Goal: Task Accomplishment & Management: Use online tool/utility

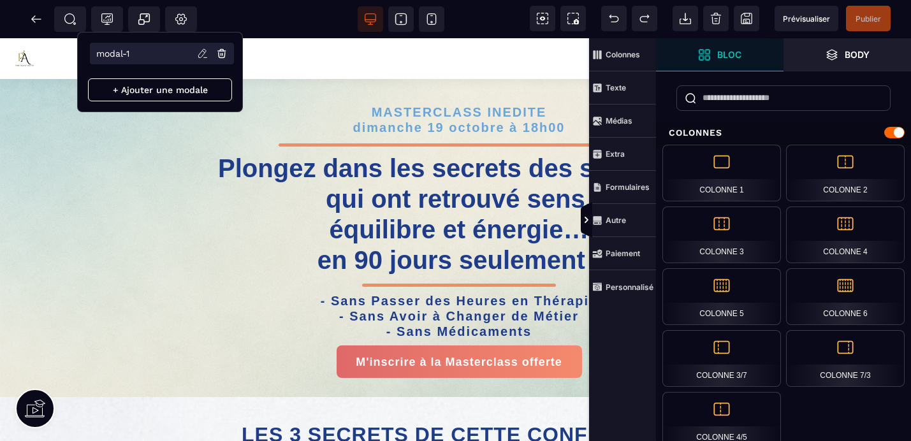
click at [198, 53] on icon at bounding box center [202, 53] width 11 height 11
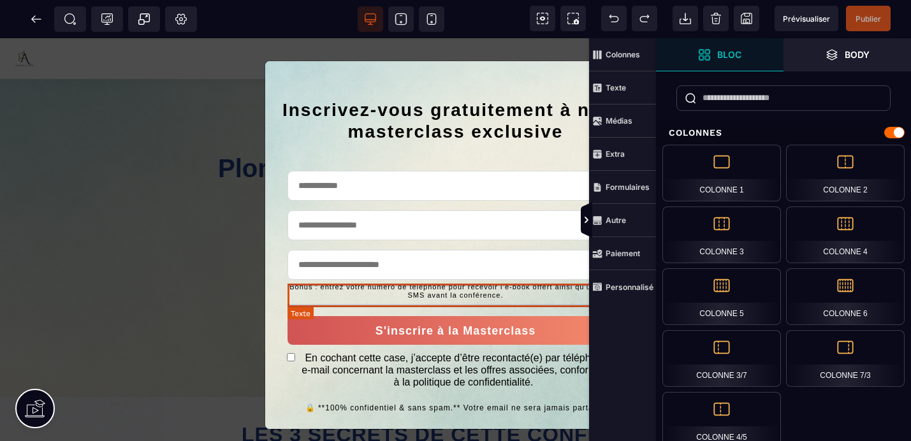
click at [563, 291] on text "Bonus : entrez votre numéro de téléphone pour recevoir l’e-book offert ainsi qu…" at bounding box center [455, 291] width 336 height 23
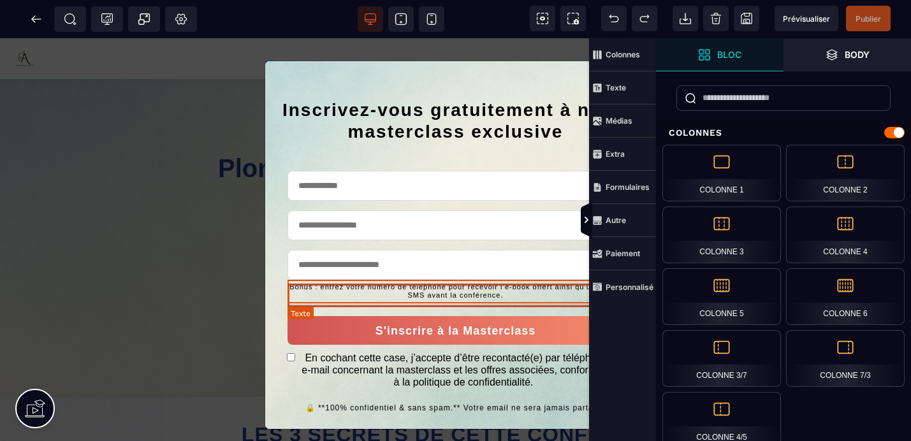
select select "***"
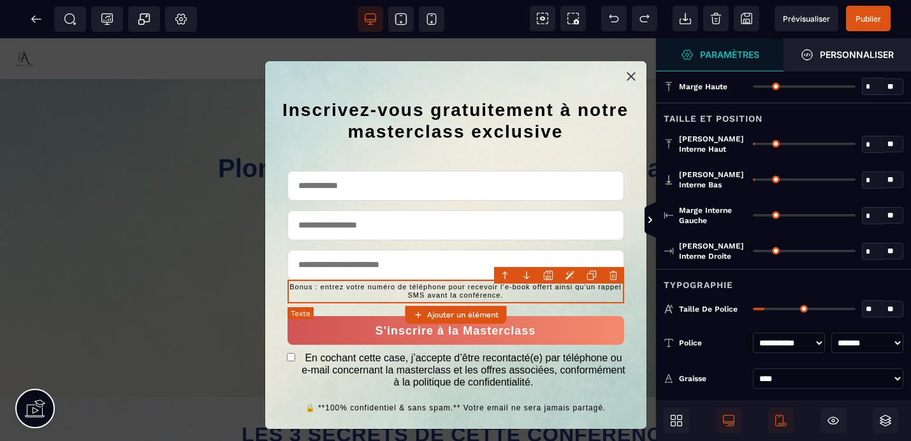
click at [563, 291] on text "Bonus : entrez votre numéro de téléphone pour recevoir l’e-book offert ainsi qu…" at bounding box center [455, 291] width 336 height 23
click at [563, 288] on text "Bonus : entrez votre numéro de téléphone pour recevoir l’e-book offert ainsi qu…" at bounding box center [455, 291] width 336 height 23
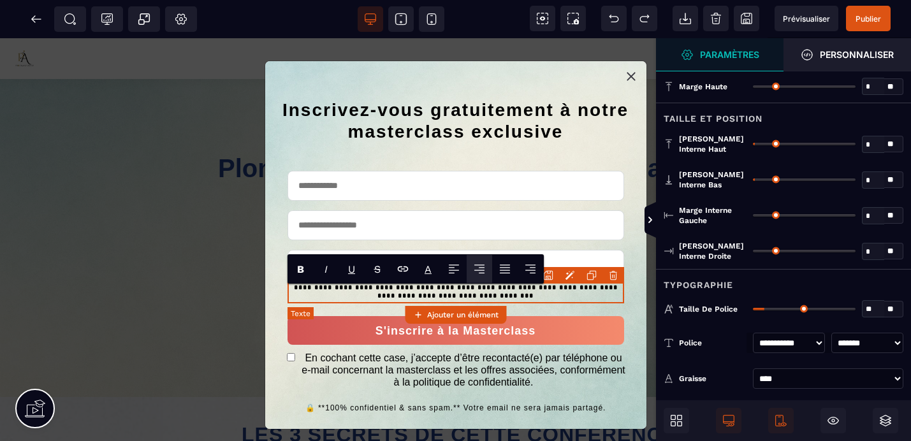
click at [598, 291] on text "**********" at bounding box center [455, 291] width 336 height 23
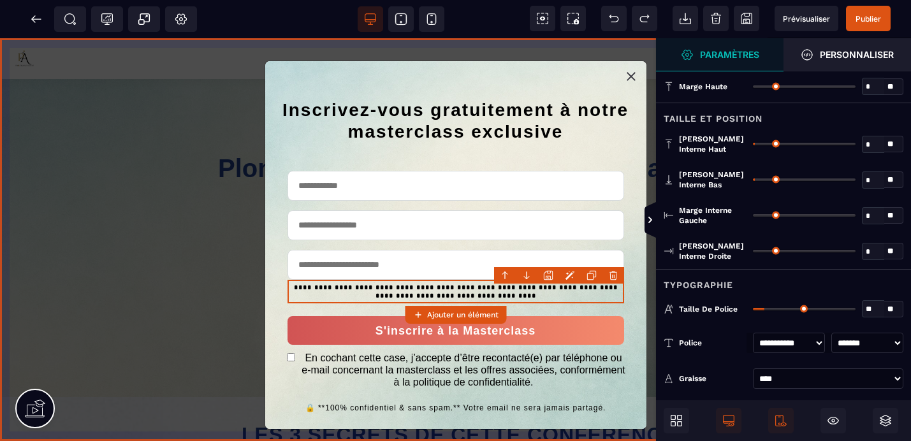
click at [213, 201] on div "**********" at bounding box center [455, 239] width 911 height 403
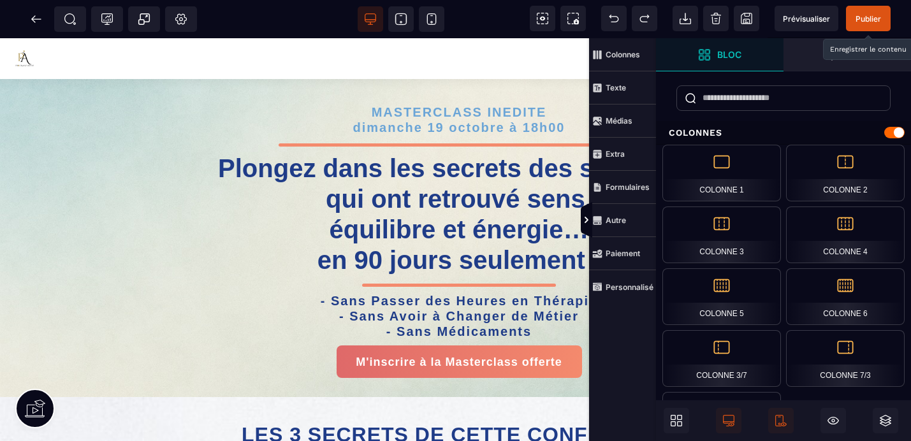
click at [868, 17] on span "Publier" at bounding box center [867, 19] width 25 height 10
click at [34, 22] on div "SEO Tracking Popup Réglages Body" at bounding box center [102, 18] width 199 height 25
click at [34, 21] on icon at bounding box center [33, 18] width 4 height 7
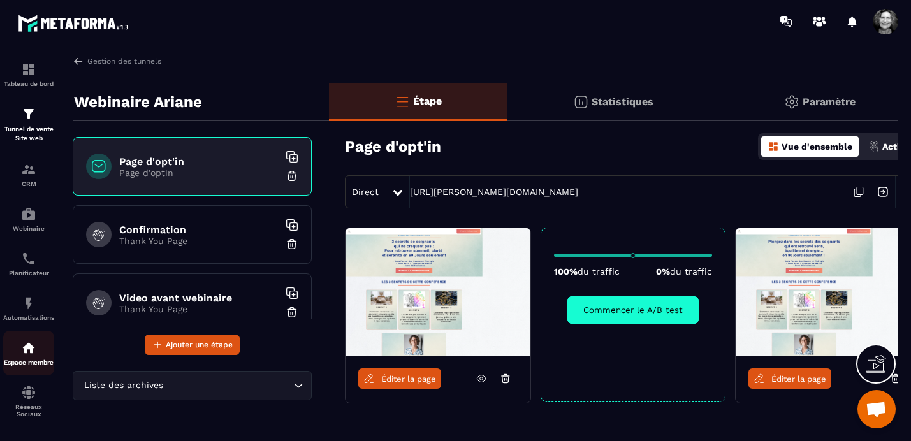
click at [25, 363] on p "Espace membre" at bounding box center [28, 362] width 51 height 7
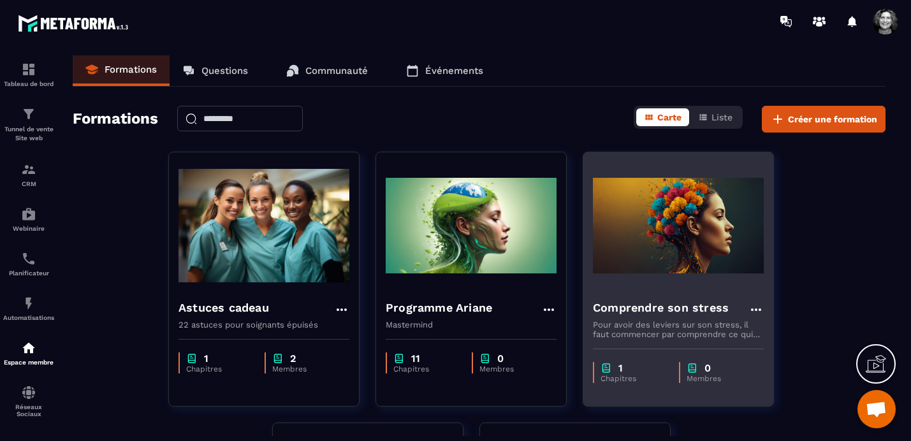
click at [657, 282] on img at bounding box center [678, 225] width 171 height 127
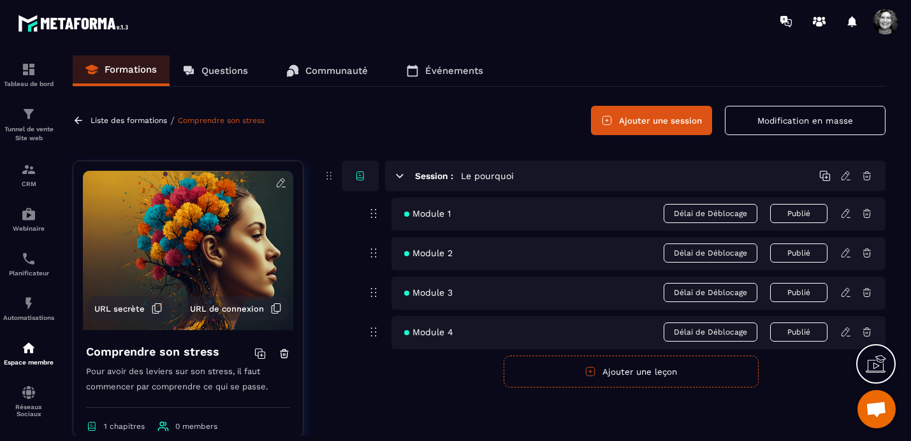
click at [144, 306] on button "URL secrète" at bounding box center [128, 308] width 81 height 24
click at [34, 126] on p "Tunnel de vente Site web" at bounding box center [28, 134] width 51 height 18
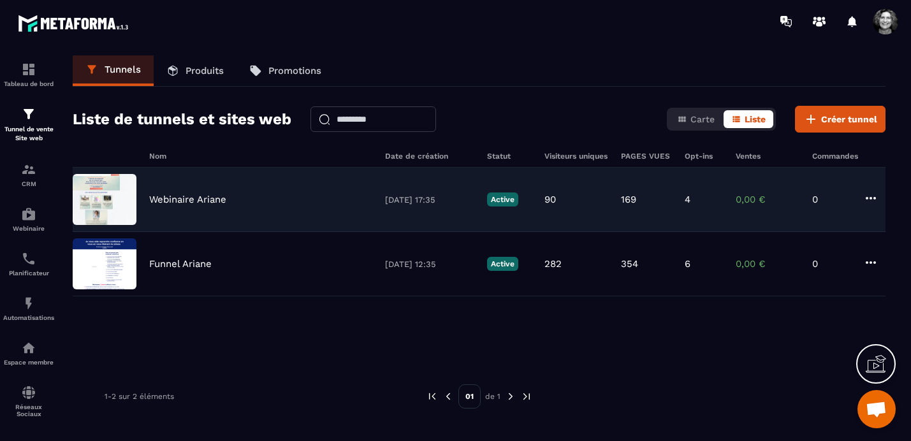
click at [200, 212] on div "Webinaire Ariane 22/08/2025 17:35 Active 90 169 4 0,00 € 0" at bounding box center [479, 200] width 812 height 64
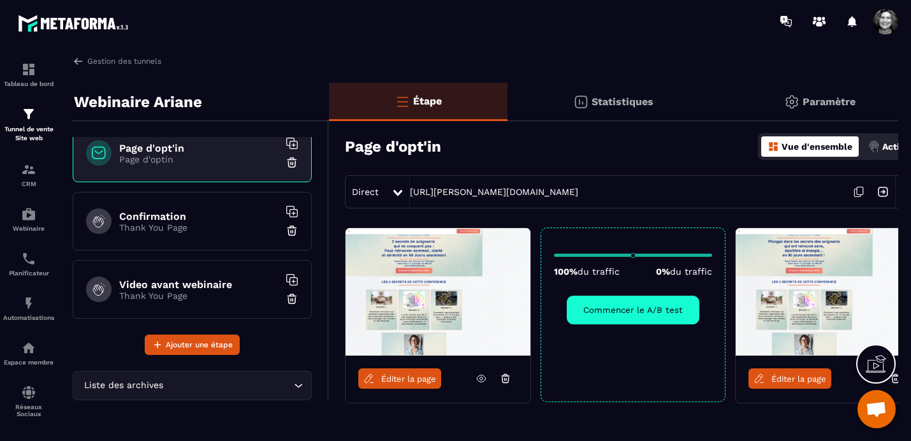
scroll to position [13, 0]
click at [227, 293] on p "Thank You Page" at bounding box center [198, 296] width 159 height 10
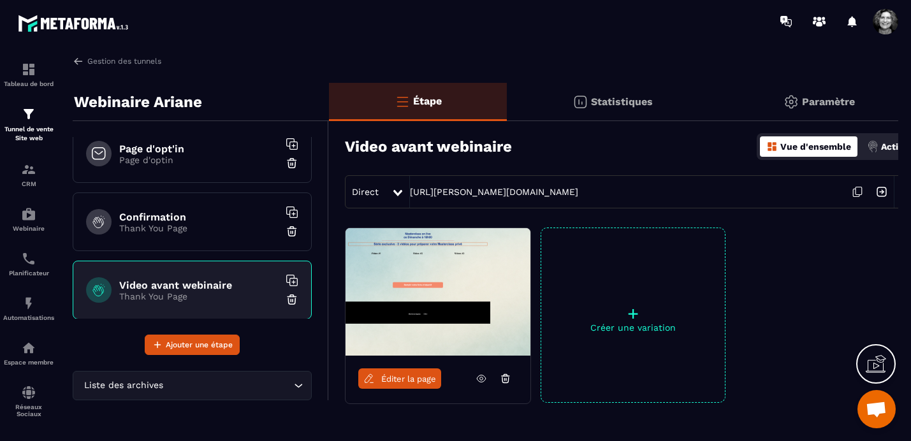
click at [856, 191] on icon at bounding box center [857, 192] width 24 height 24
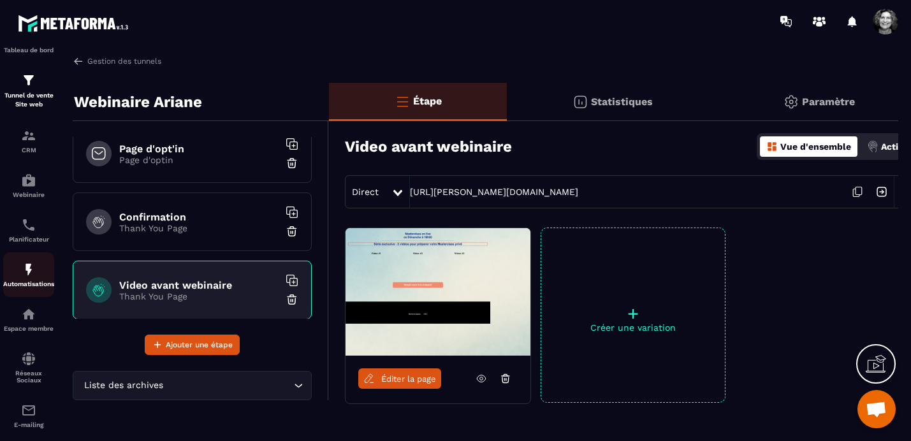
scroll to position [33, 0]
click at [31, 185] on img at bounding box center [28, 180] width 15 height 15
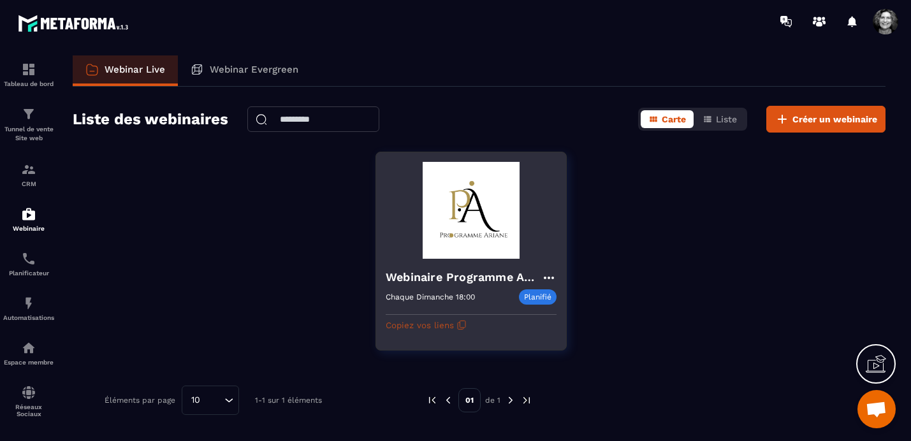
click at [440, 326] on button "Copiez vos liens" at bounding box center [425, 325] width 81 height 20
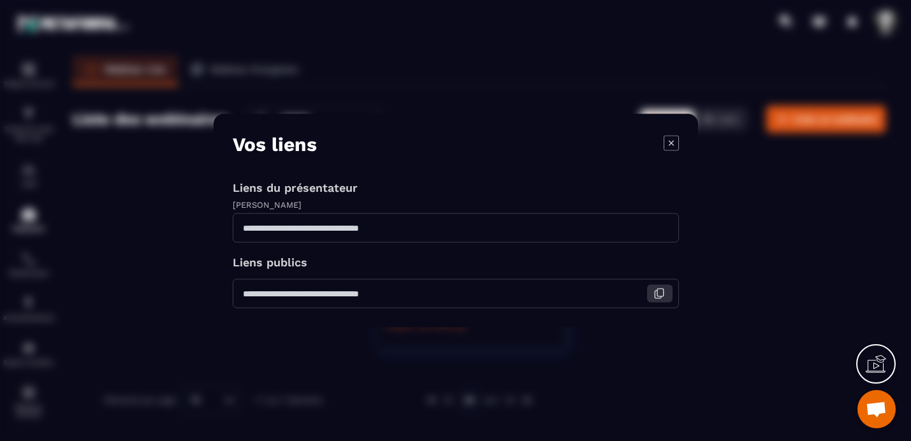
click at [660, 291] on icon "Modal window" at bounding box center [658, 293] width 11 height 11
